Goal: Information Seeking & Learning: Learn about a topic

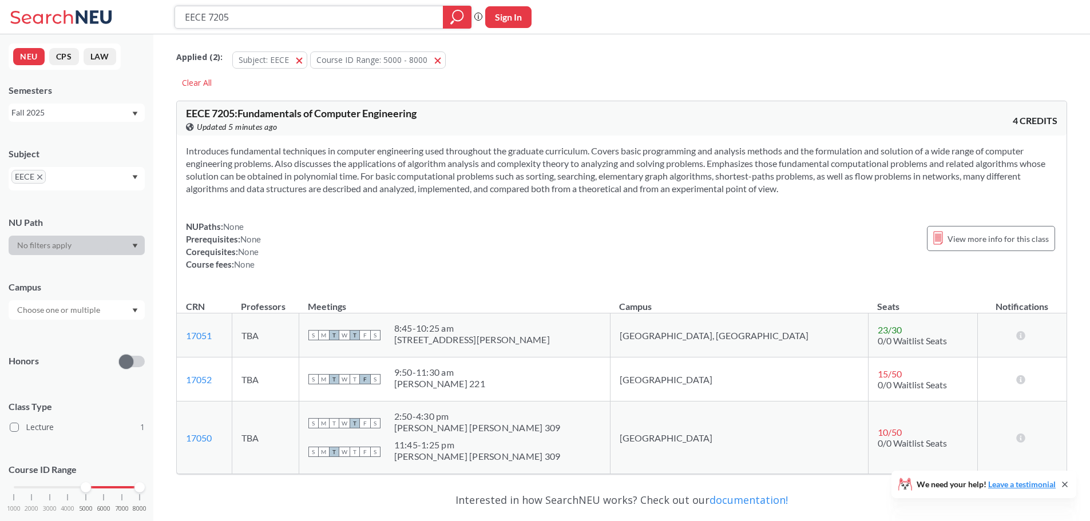
drag, startPoint x: 243, startPoint y: 20, endPoint x: 175, endPoint y: 20, distance: 67.5
click at [175, 20] on div "EECE 7205" at bounding box center [323, 17] width 297 height 23
type input "5010"
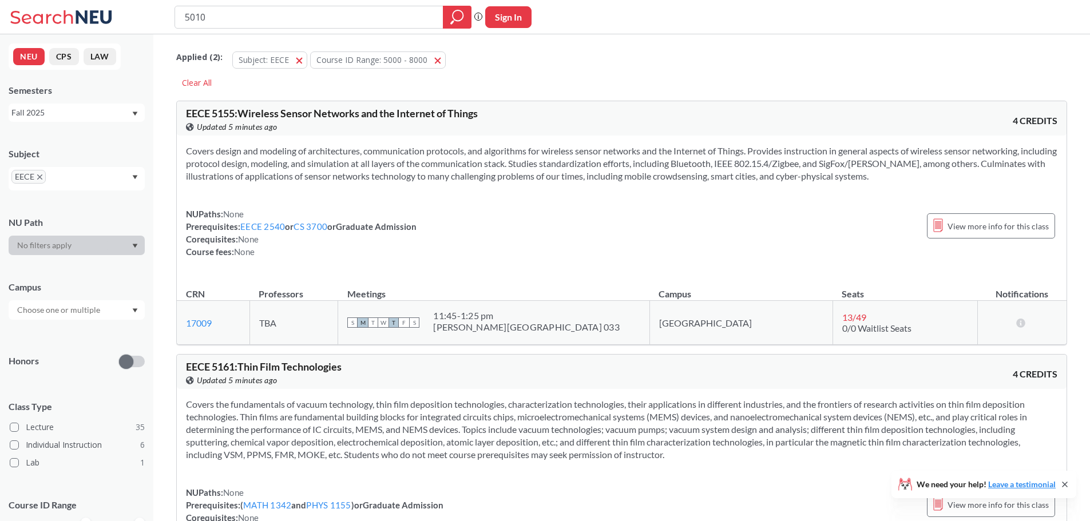
click at [38, 180] on span "EECE" at bounding box center [28, 177] width 34 height 14
click at [39, 175] on icon "X to remove pill" at bounding box center [39, 177] width 5 height 5
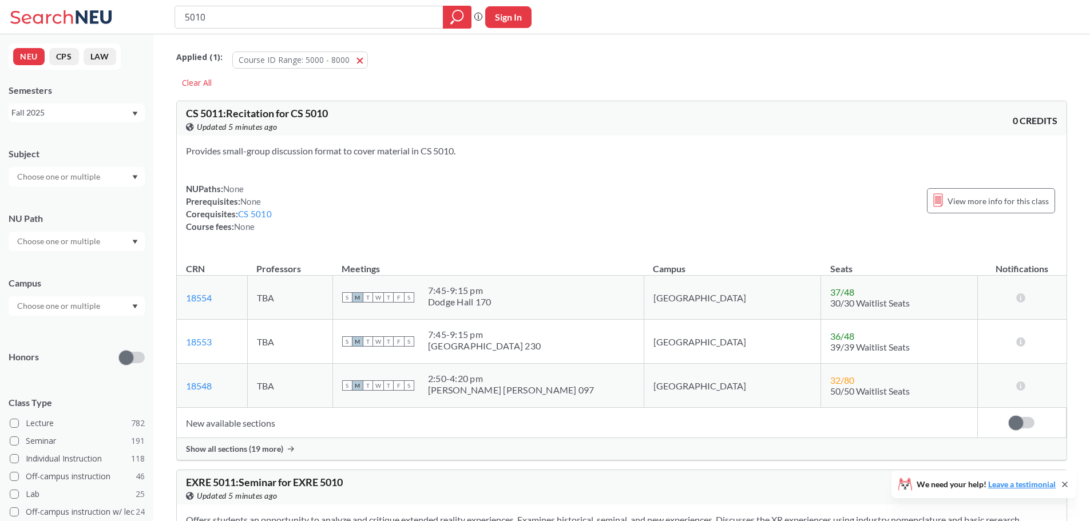
drag, startPoint x: 215, startPoint y: 13, endPoint x: 153, endPoint y: 10, distance: 61.8
click at [153, 10] on div "5010 Phrase search guarantees the exact search appears in the results. Ex. If y…" at bounding box center [545, 17] width 1090 height 34
click at [30, 173] on input "text" at bounding box center [59, 177] width 96 height 14
type input "phil"
click at [66, 208] on p "Philosophy" at bounding box center [79, 208] width 129 height 11
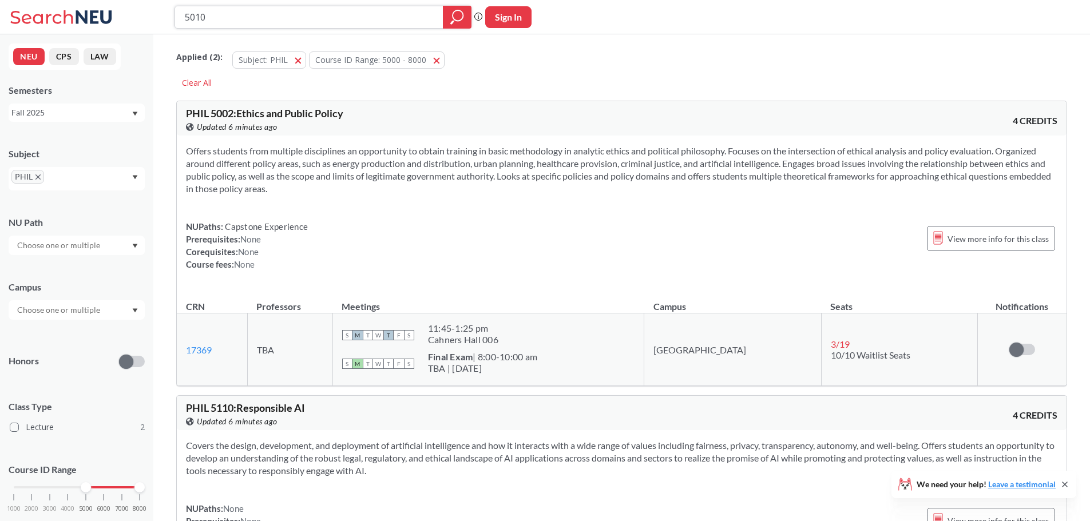
drag, startPoint x: 211, startPoint y: 18, endPoint x: 186, endPoint y: 20, distance: 25.3
click at [186, 20] on input "5010" at bounding box center [309, 16] width 251 height 19
type input "5642"
click at [41, 180] on span "PHIL" at bounding box center [27, 177] width 33 height 14
click at [38, 176] on icon "X to remove pill" at bounding box center [37, 177] width 5 height 5
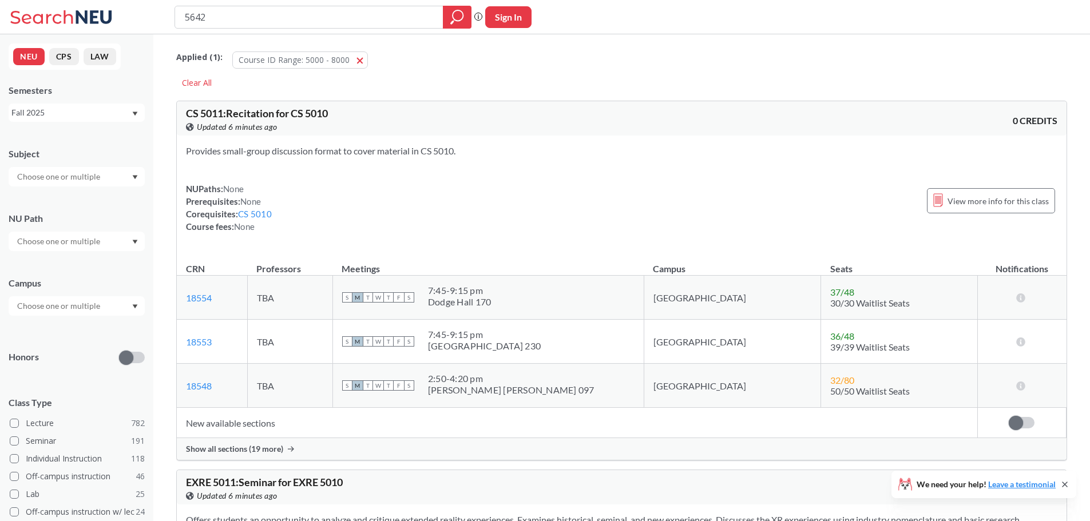
click at [45, 179] on input "text" at bounding box center [59, 177] width 96 height 14
type input "EECE"
click at [50, 197] on span "( 42 )" at bounding box center [44, 197] width 14 height 10
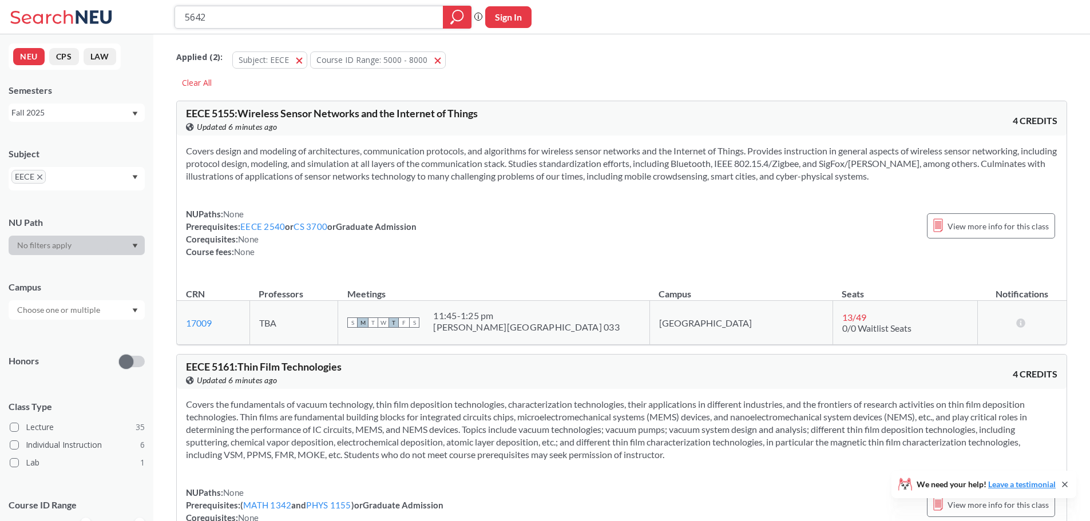
click at [229, 21] on input "5642" at bounding box center [309, 16] width 251 height 19
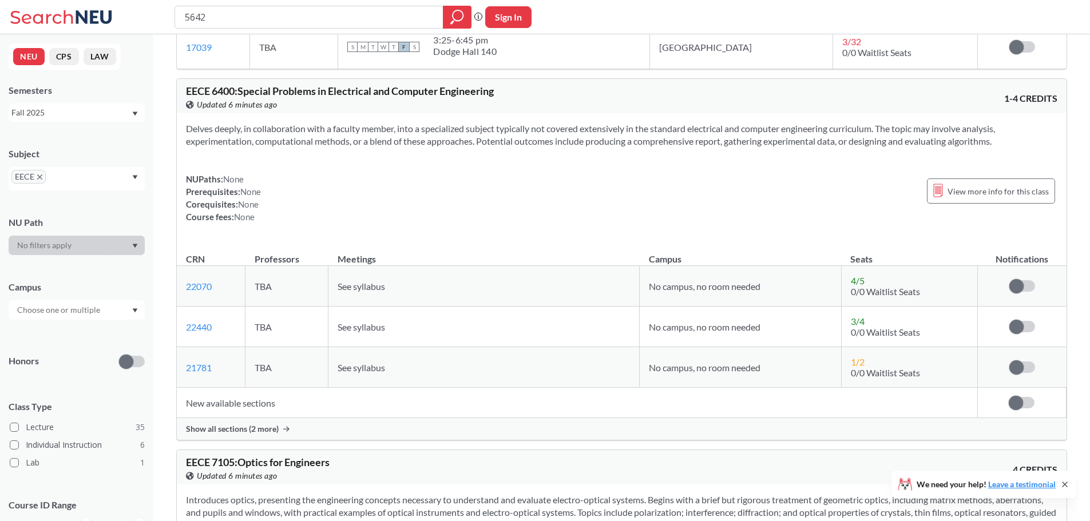
click at [86, 119] on div "Fall 2025" at bounding box center [77, 113] width 136 height 18
click at [92, 115] on div "Fall 2025" at bounding box center [71, 112] width 120 height 13
